Goal: Information Seeking & Learning: Learn about a topic

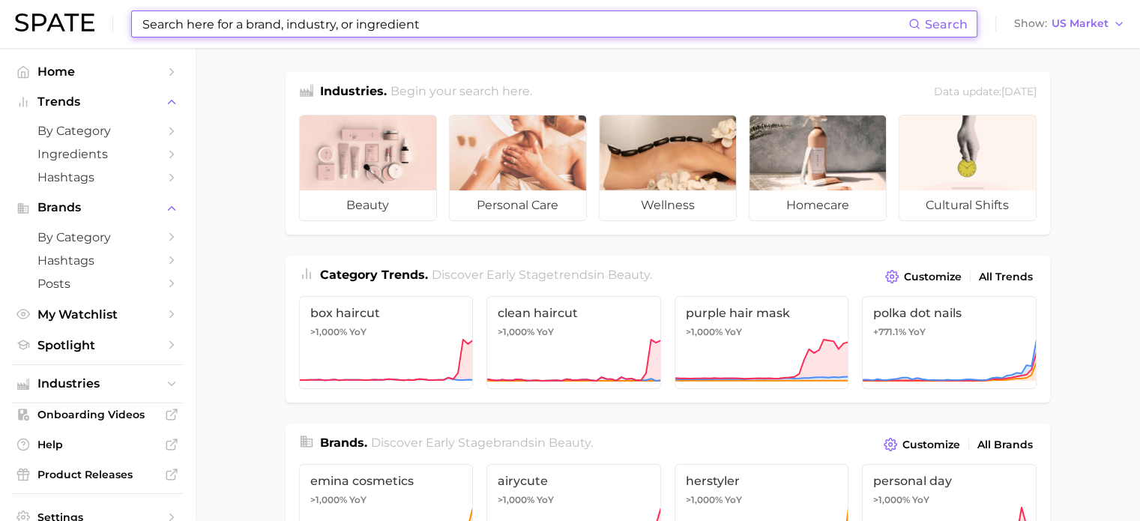
click at [405, 35] on input at bounding box center [524, 23] width 767 height 25
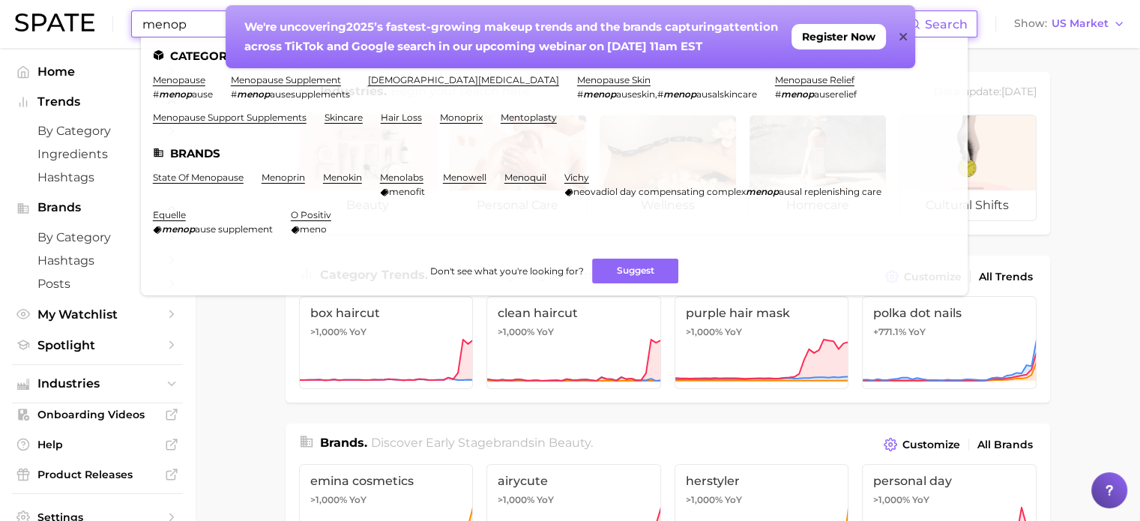
type input "menop"
click at [897, 40] on div "We're uncovering 2025’s fastest-growing makeup trends and the brands capturing …" at bounding box center [570, 36] width 689 height 63
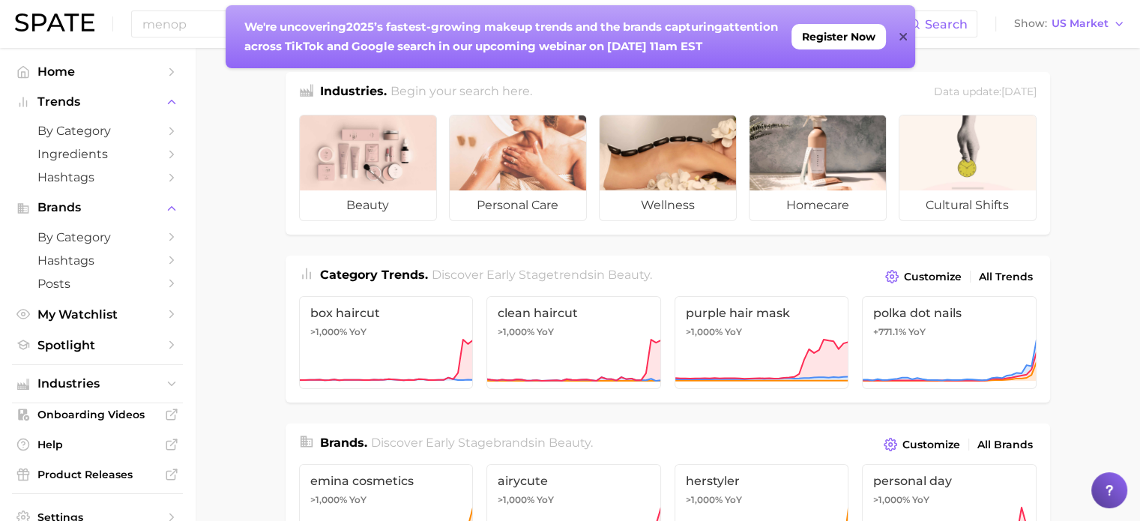
click at [899, 38] on icon at bounding box center [902, 37] width 7 height 12
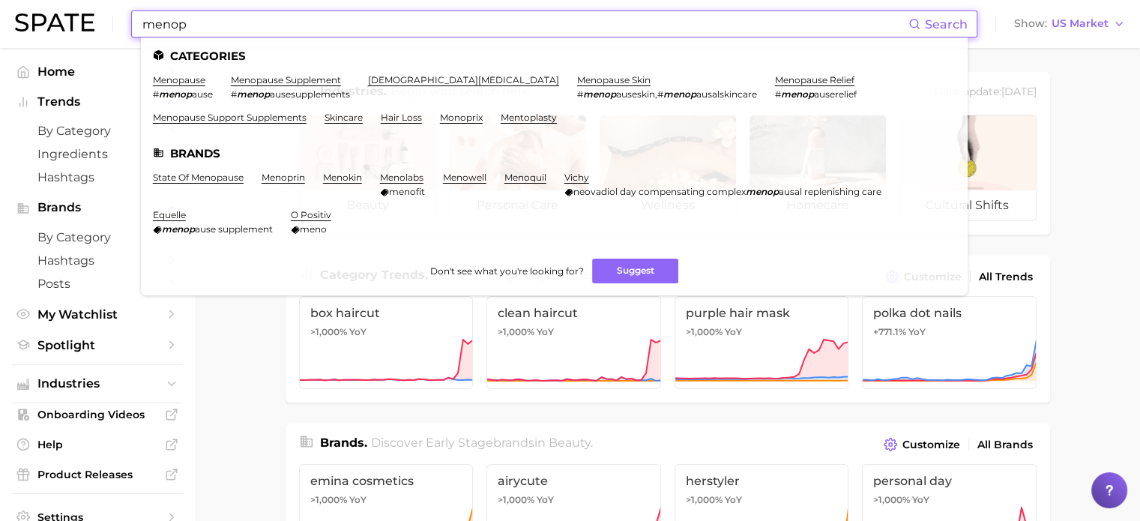
click at [671, 35] on input "menop" at bounding box center [524, 23] width 767 height 25
click at [577, 78] on link "menopause skin" at bounding box center [613, 79] width 73 height 11
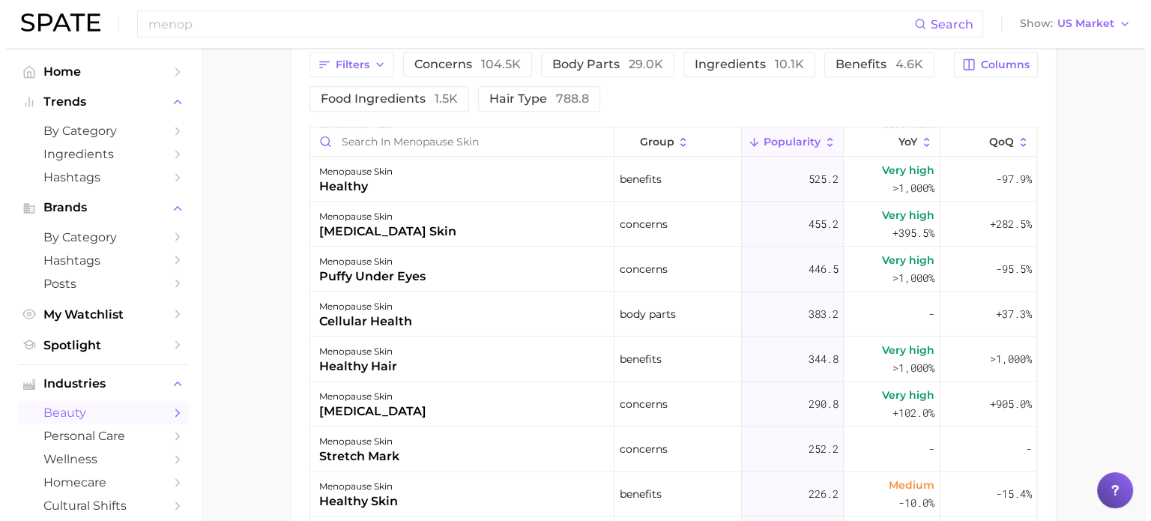
scroll to position [1422, 0]
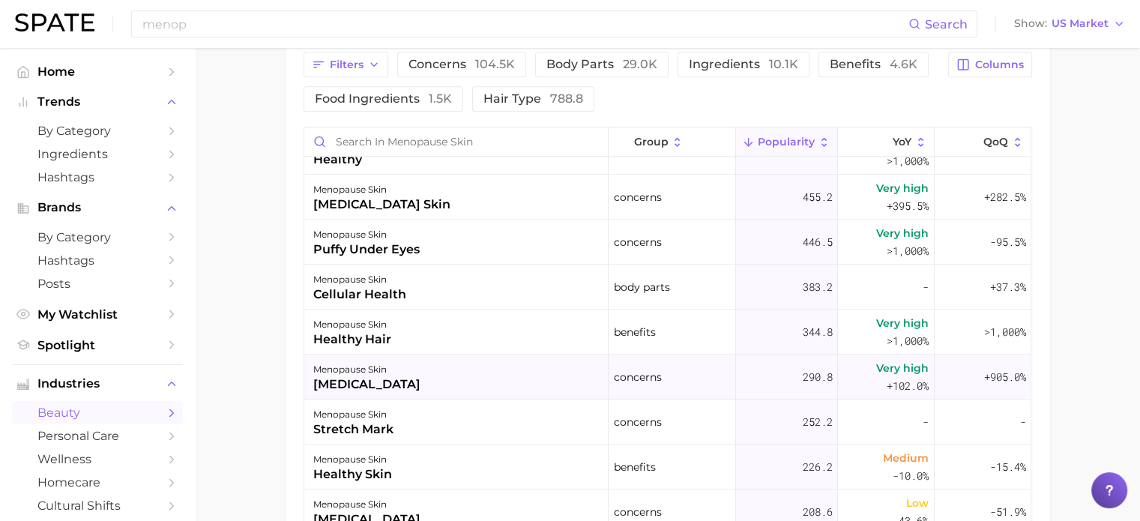
click at [567, 391] on div "menopause skin dry skin" at bounding box center [456, 376] width 304 height 45
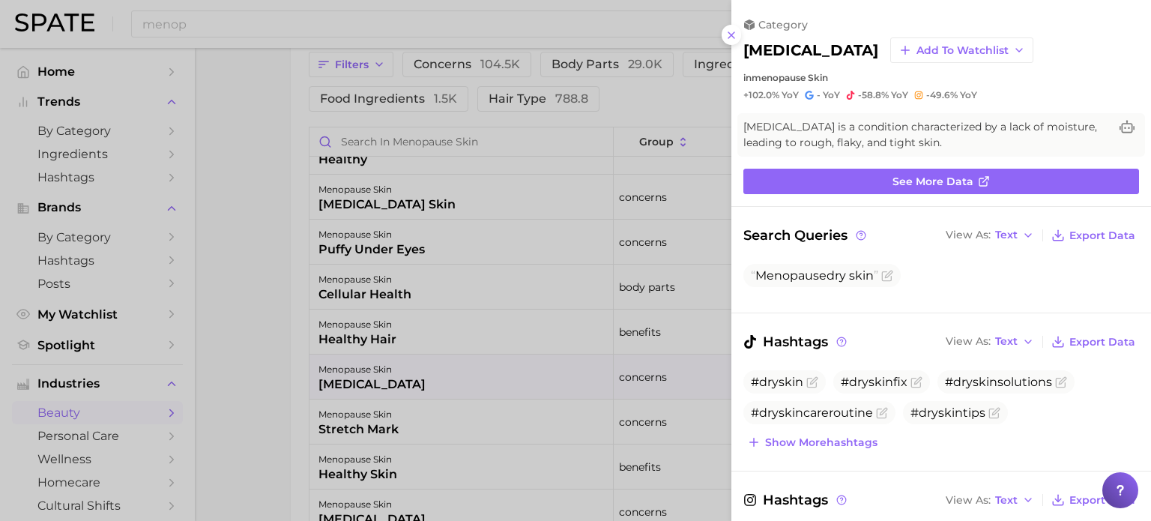
scroll to position [0, 0]
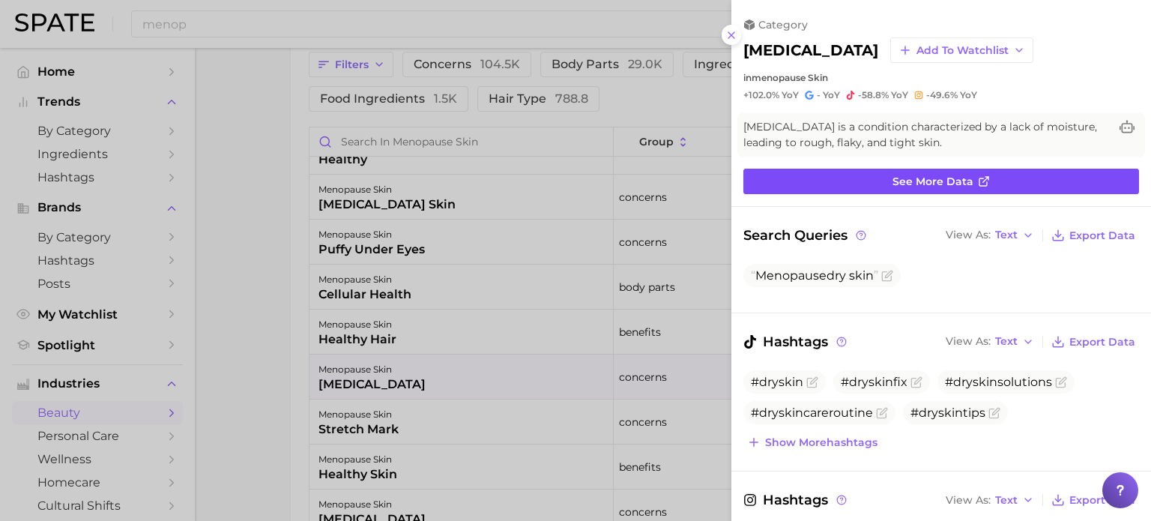
click at [797, 175] on link "See more data" at bounding box center [941, 181] width 396 height 25
